Goal: Information Seeking & Learning: Learn about a topic

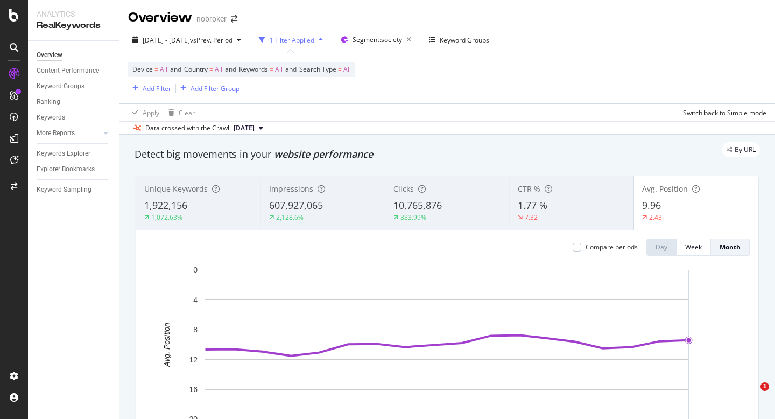
click at [149, 91] on div "Add Filter" at bounding box center [157, 88] width 29 height 9
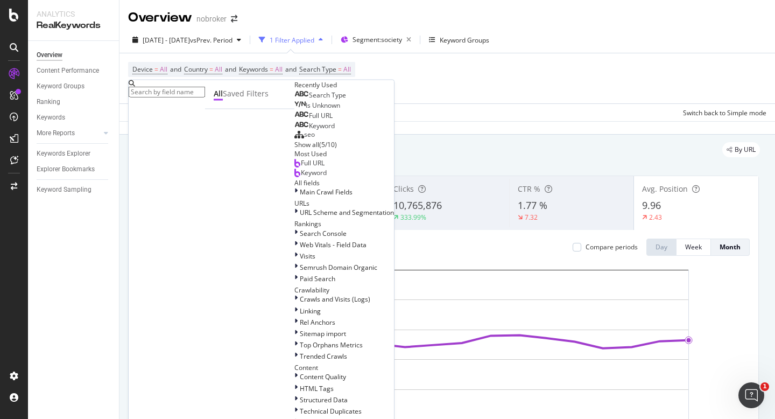
click at [443, 91] on div "Device = All and Country = All and Keywords = All and Search Type = All Add Fil…" at bounding box center [447, 78] width 638 height 50
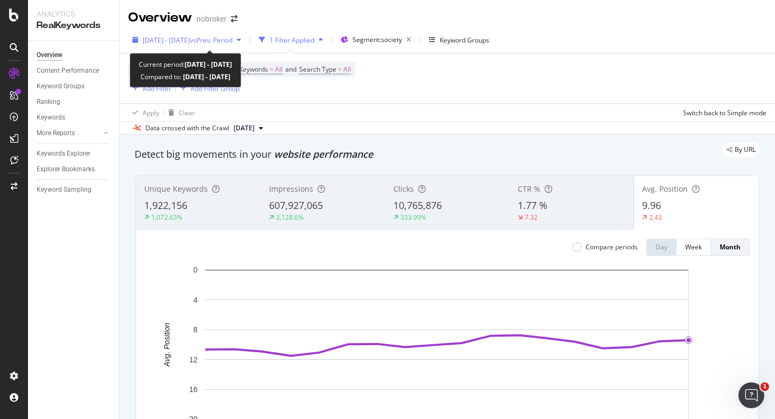
click at [190, 41] on span "[DATE] - [DATE]" at bounding box center [166, 40] width 47 height 9
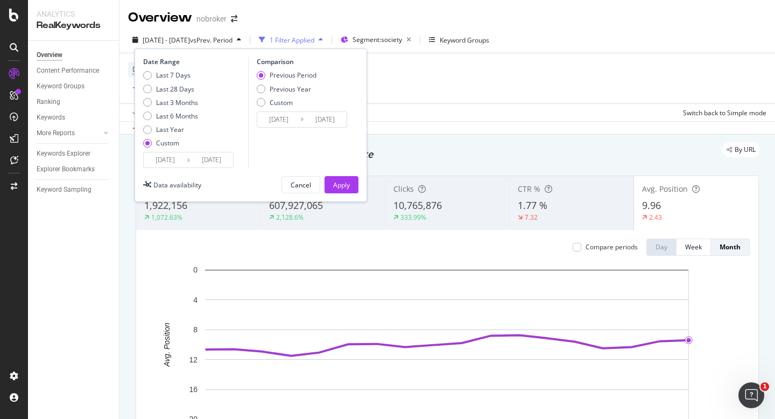
click at [163, 158] on input "[DATE]" at bounding box center [165, 159] width 43 height 15
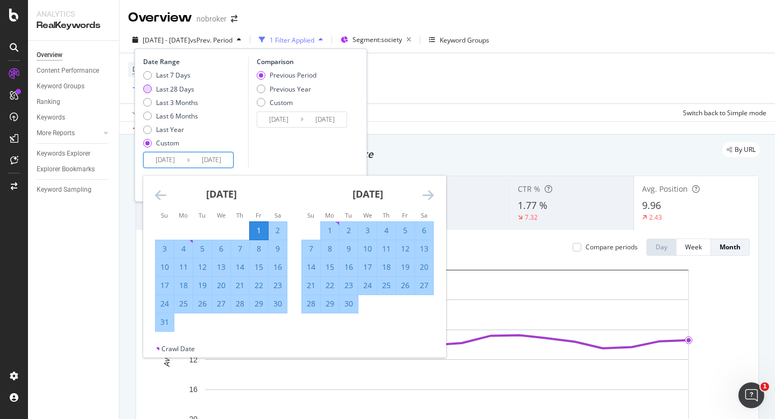
click at [160, 90] on div "Last 28 Days" at bounding box center [175, 89] width 38 height 9
type input "[DATE]"
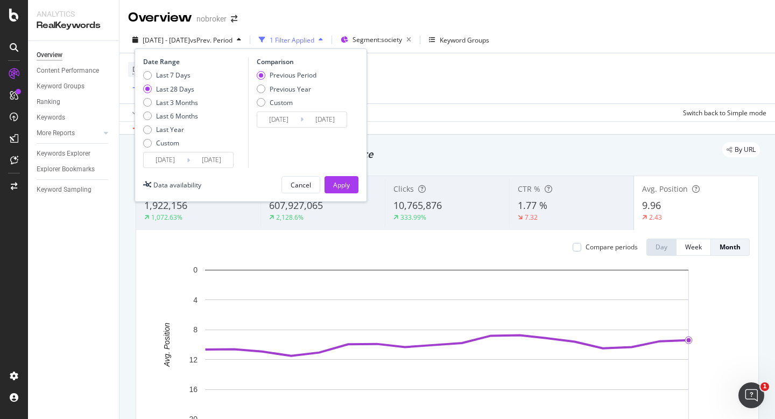
click at [163, 158] on input "[DATE]" at bounding box center [165, 159] width 43 height 15
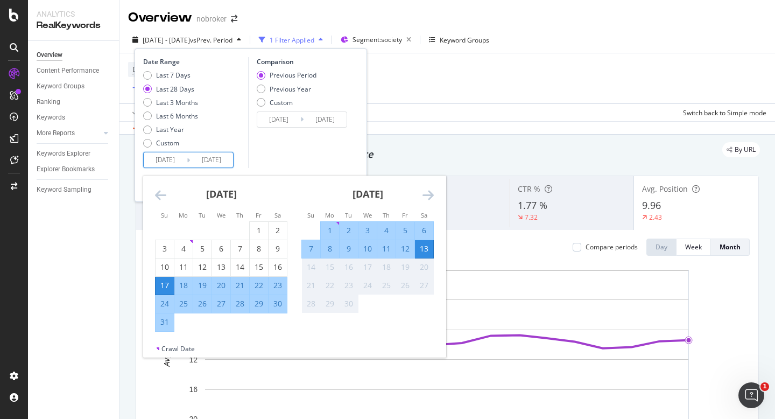
click at [297, 165] on div "Comparison Previous Period Previous Year Custom [DATE] Navigate forward to inte…" at bounding box center [299, 112] width 102 height 111
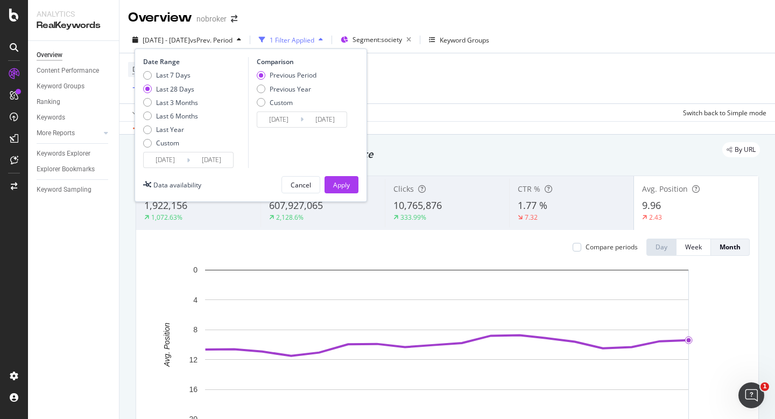
click at [338, 175] on div "Date Range Last 7 Days Last 28 Days Last 3 Months Last 6 Months Last Year Custo…" at bounding box center [251, 124] width 233 height 153
click at [338, 181] on div "Apply" at bounding box center [341, 184] width 17 height 9
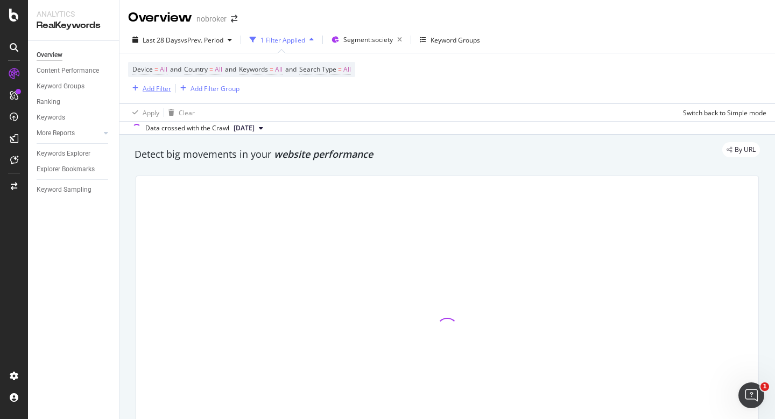
click at [156, 93] on div "Add Filter" at bounding box center [149, 88] width 43 height 12
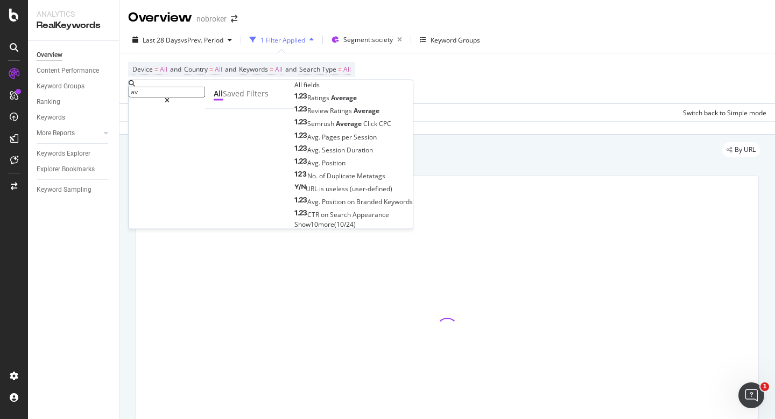
type input "a"
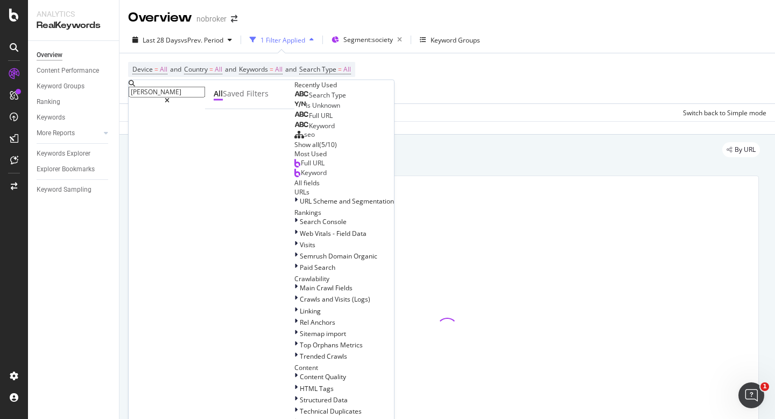
type input "ranking"
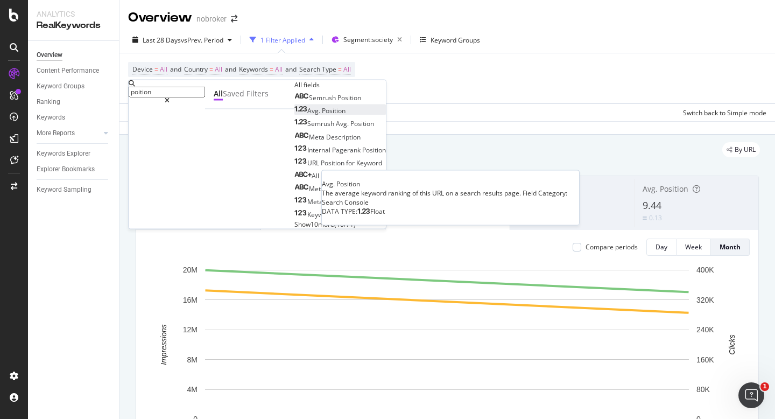
type input "poition"
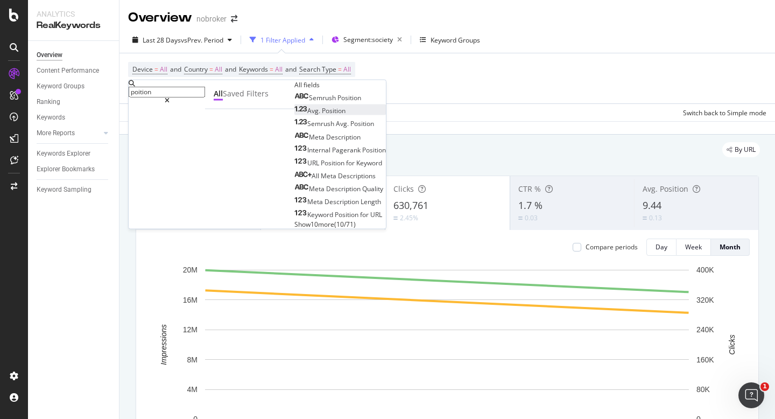
click at [307, 115] on span "Avg." at bounding box center [314, 110] width 15 height 9
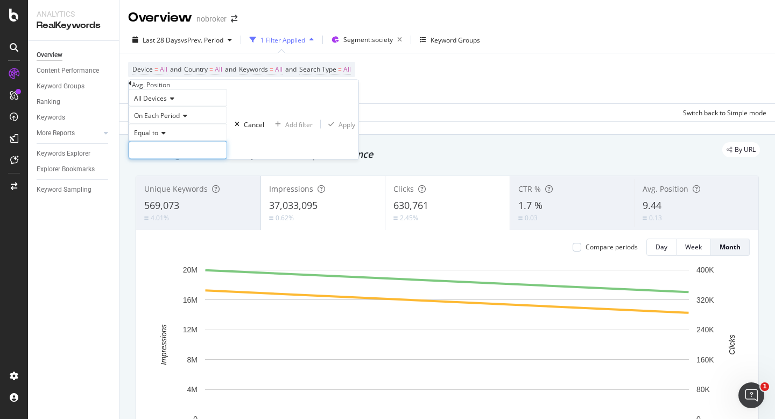
click at [163, 159] on input "number" at bounding box center [178, 150] width 99 height 18
type input "6"
click at [339, 129] on div "Apply" at bounding box center [347, 124] width 17 height 9
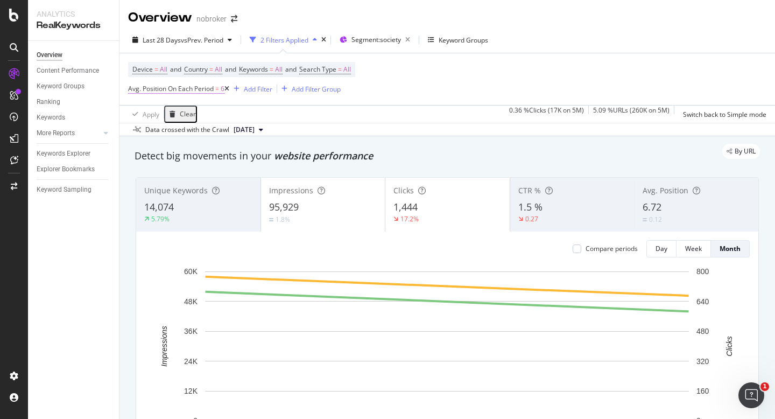
click at [154, 88] on span "Avg. Position On Each Period" at bounding box center [171, 88] width 86 height 9
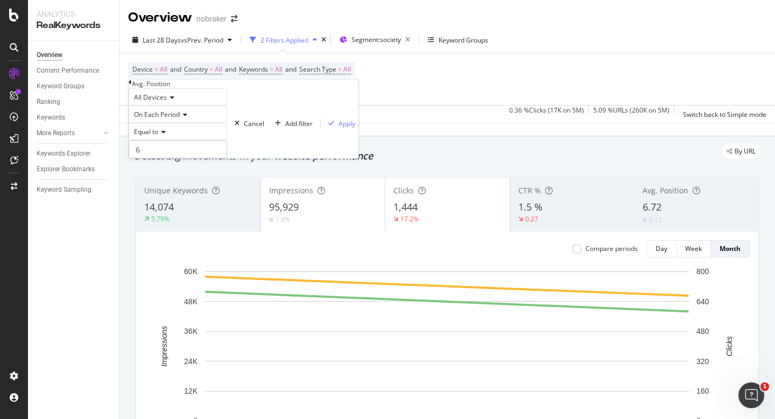
click at [165, 135] on icon at bounding box center [162, 132] width 8 height 6
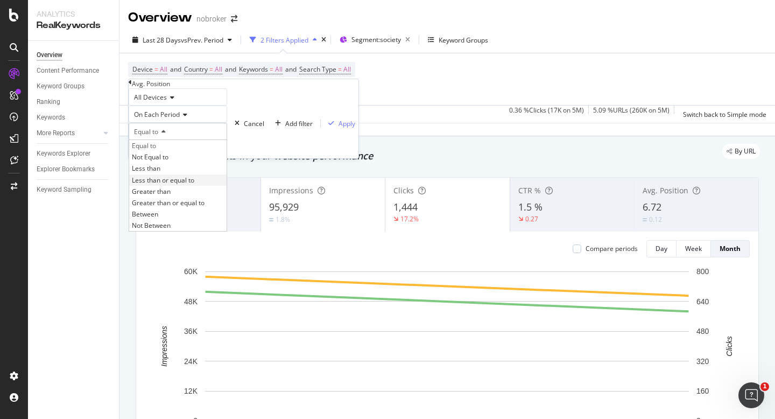
click at [210, 186] on div "Less than or equal to" at bounding box center [177, 179] width 97 height 11
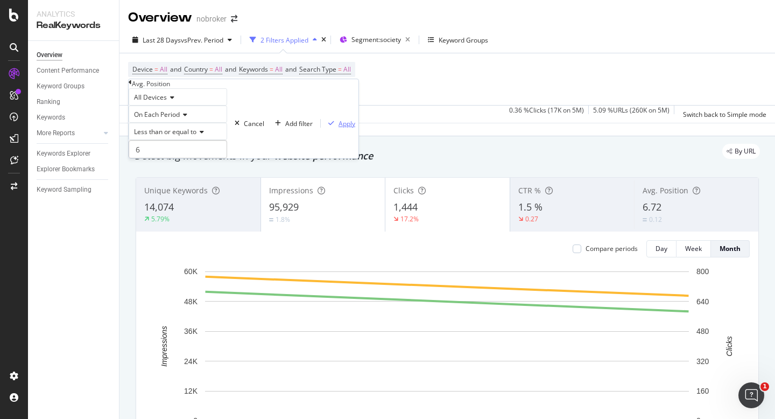
click at [339, 128] on div "Apply" at bounding box center [347, 123] width 17 height 9
